Goal: Information Seeking & Learning: Check status

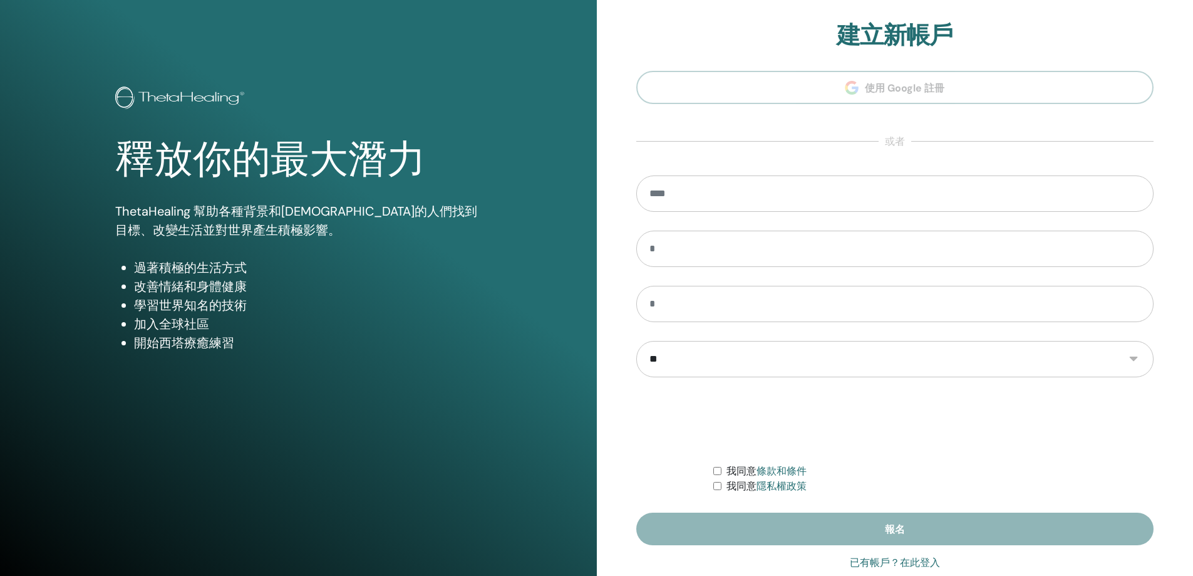
click at [897, 564] on font "已有帳戶？在此登入" at bounding box center [895, 562] width 90 height 12
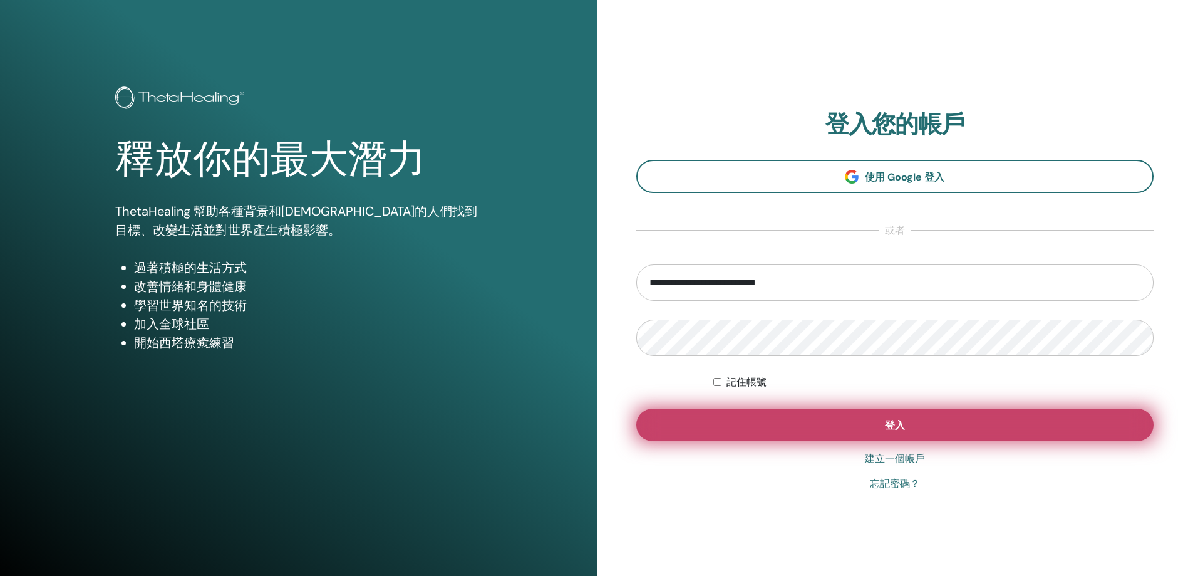
click at [929, 411] on button "登入" at bounding box center [895, 424] width 518 height 33
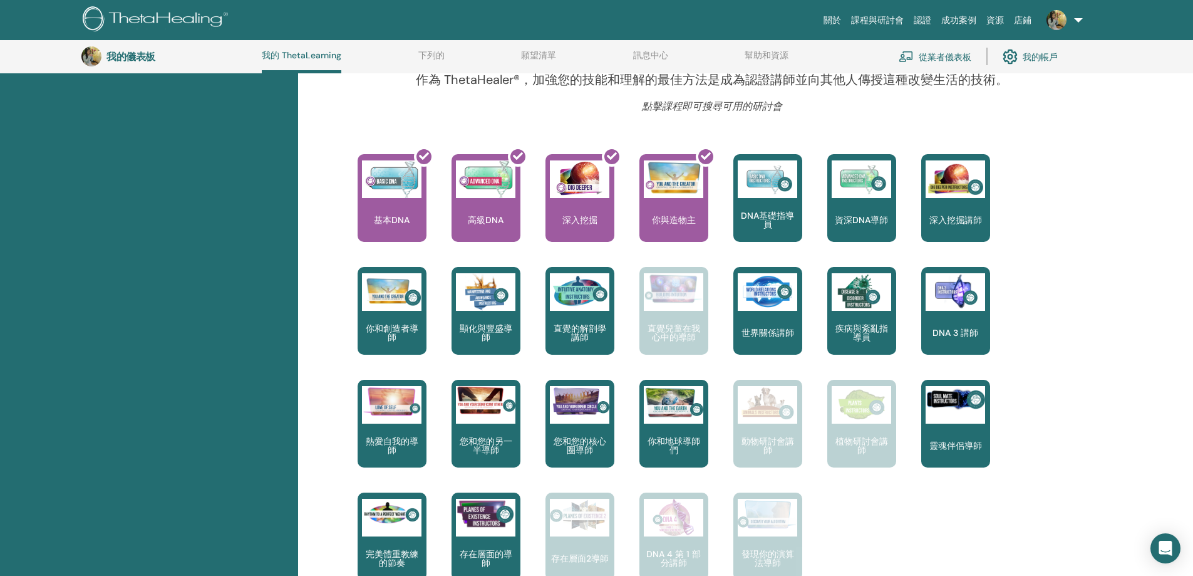
scroll to position [158, 0]
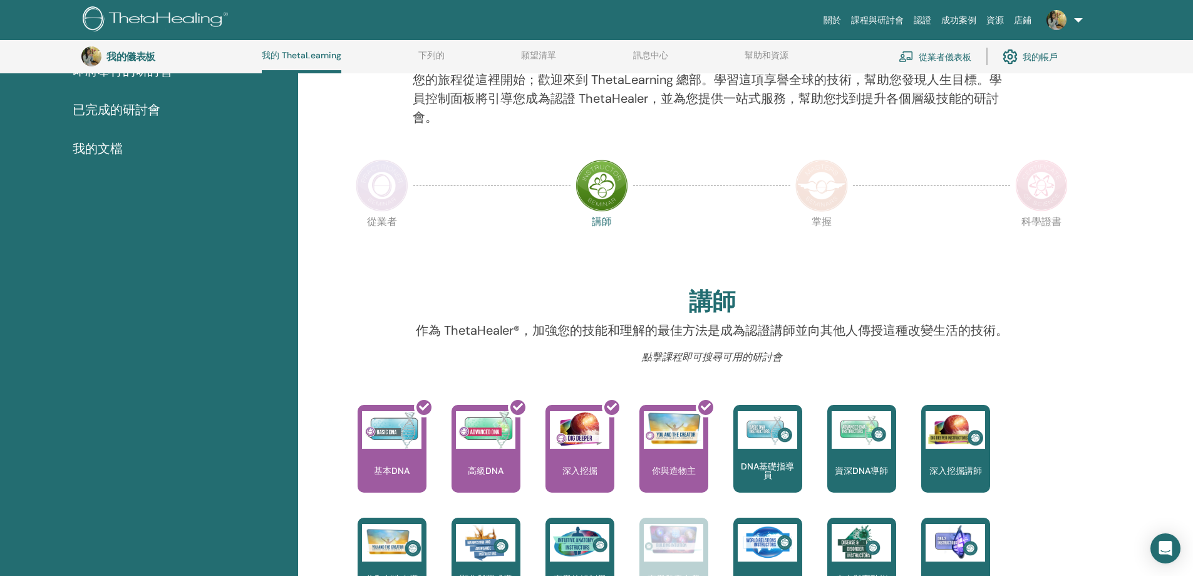
click at [393, 194] on img at bounding box center [382, 185] width 53 height 53
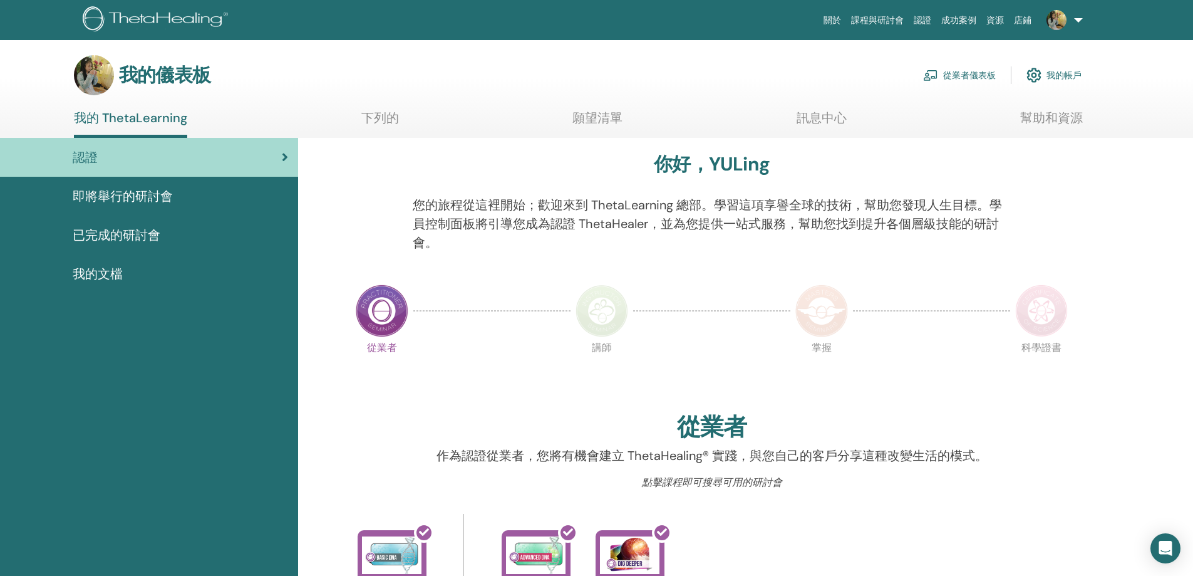
click at [219, 200] on div "即將舉行的研討會" at bounding box center [149, 196] width 278 height 19
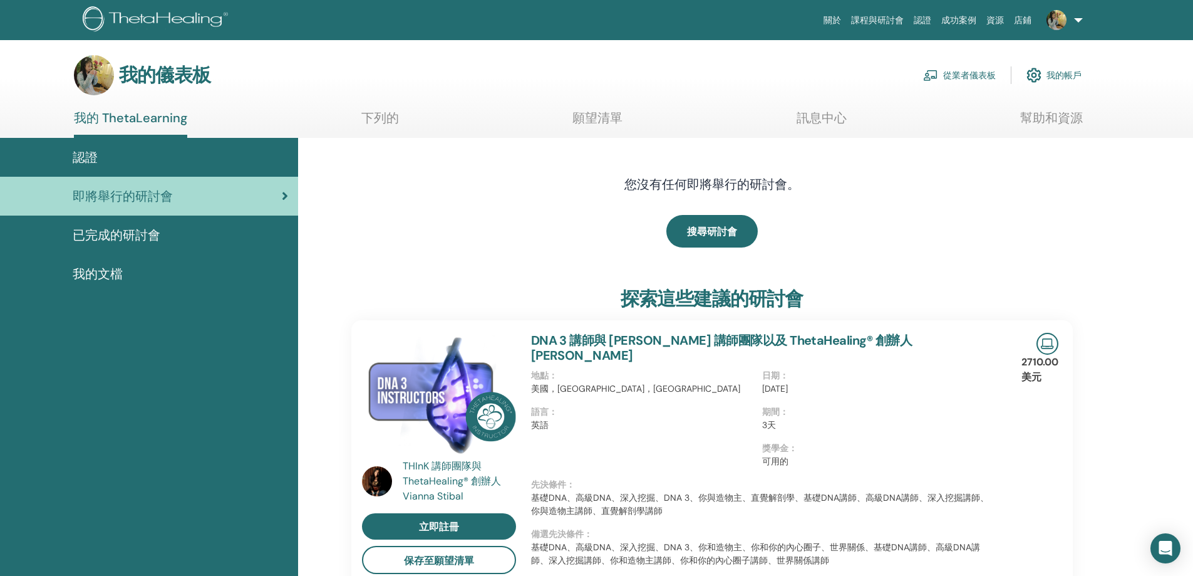
click at [169, 234] on div "已完成的研討會" at bounding box center [149, 234] width 278 height 19
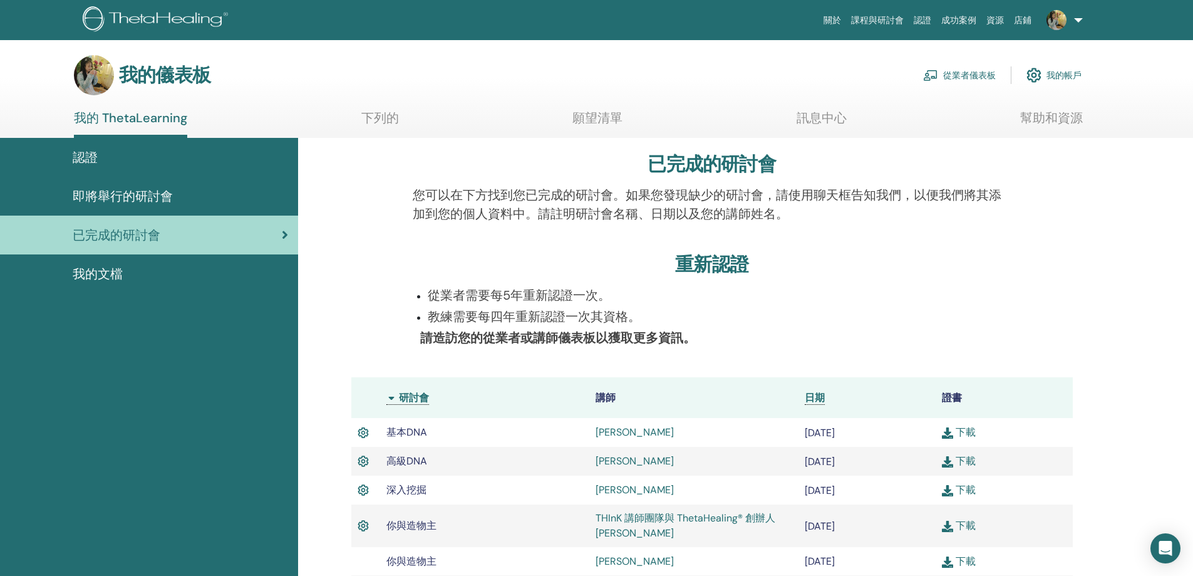
scroll to position [221, 0]
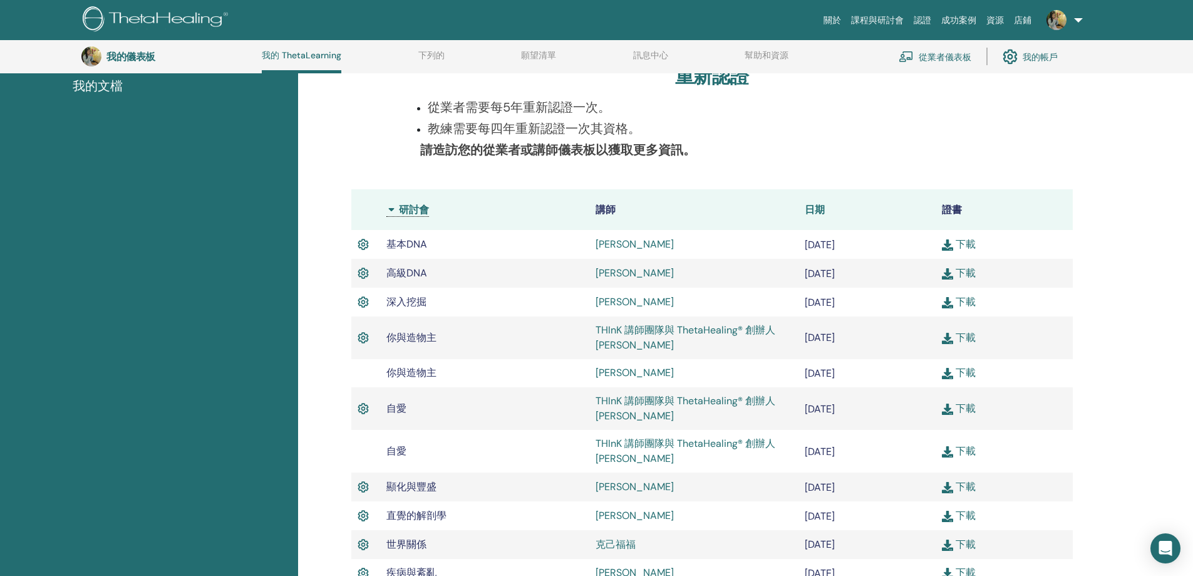
click at [818, 214] on font "日期" at bounding box center [815, 209] width 20 height 13
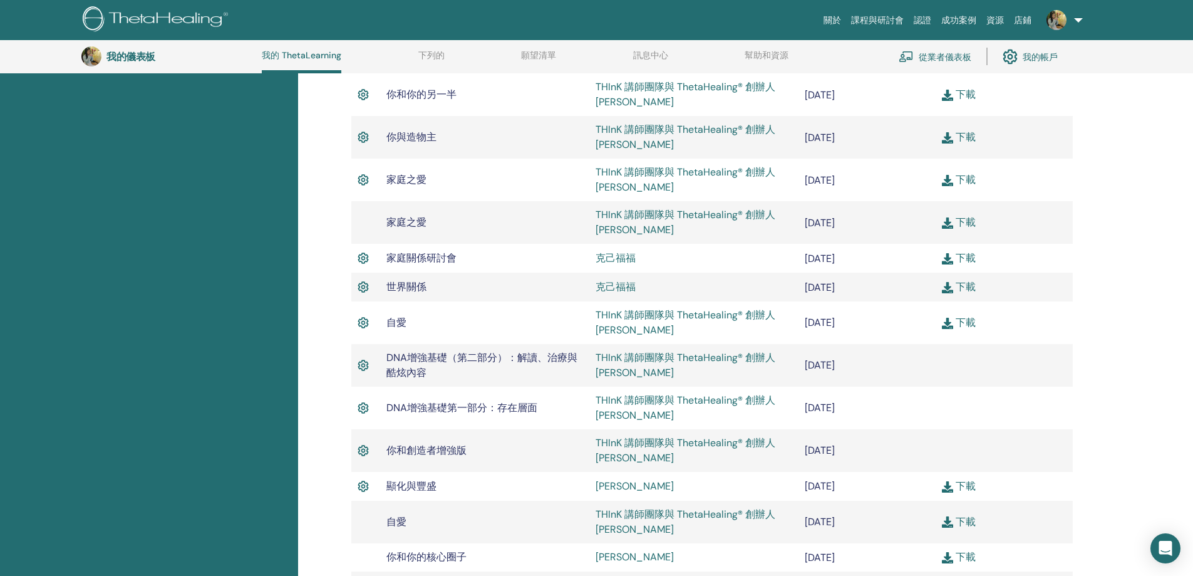
scroll to position [722, 0]
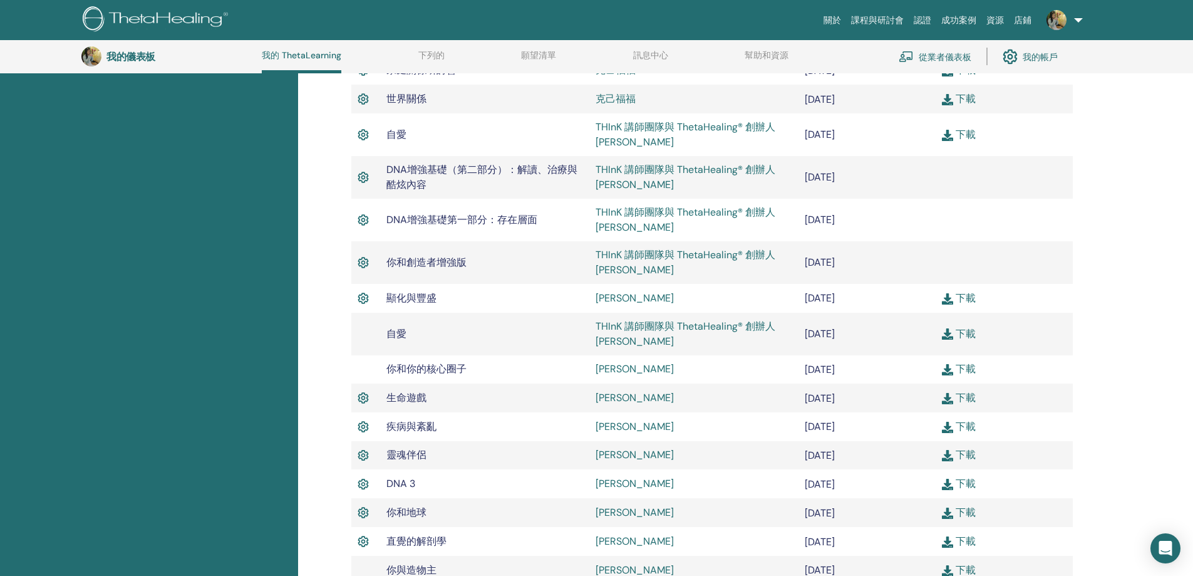
click at [615, 368] on font "[PERSON_NAME]" at bounding box center [635, 368] width 78 height 13
